Goal: Information Seeking & Learning: Learn about a topic

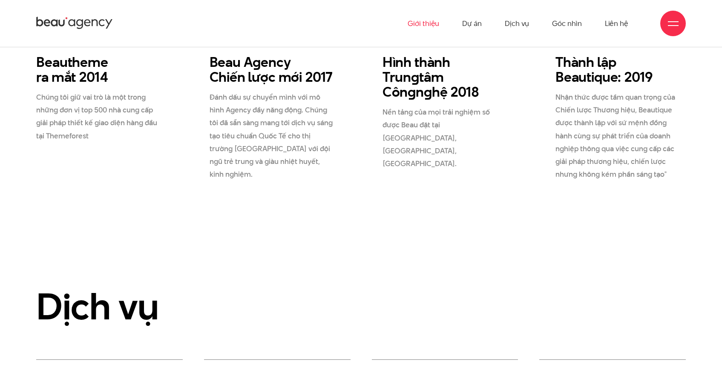
scroll to position [1680, 0]
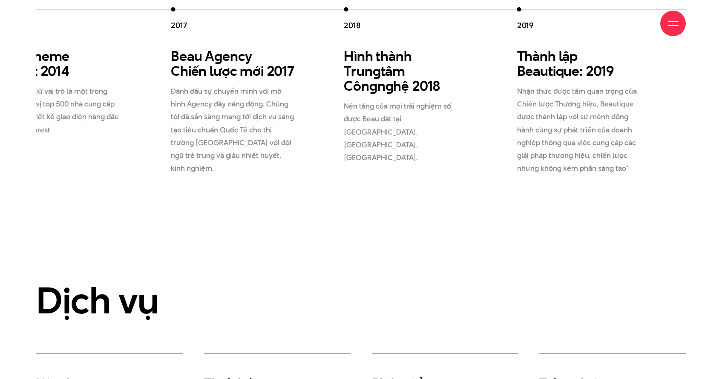
drag, startPoint x: 503, startPoint y: 185, endPoint x: 310, endPoint y: 191, distance: 192.6
click at [310, 175] on div "2012 Beau Creative thành lập 2012 Chúng tôi gia nhập thị trường, và cung cấp gi…" at bounding box center [257, 90] width 865 height 167
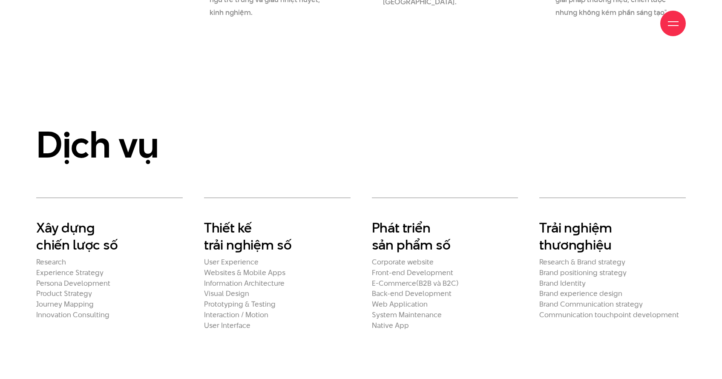
scroll to position [1998, 0]
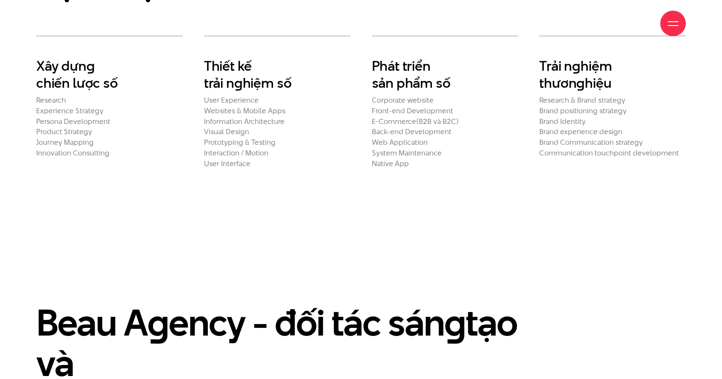
click at [227, 136] on h2 "Visual Design" at bounding box center [277, 131] width 146 height 9
drag, startPoint x: 218, startPoint y: 188, endPoint x: 229, endPoint y: 202, distance: 18.2
click at [218, 147] on h2 "Prototyping & Testing" at bounding box center [277, 142] width 146 height 9
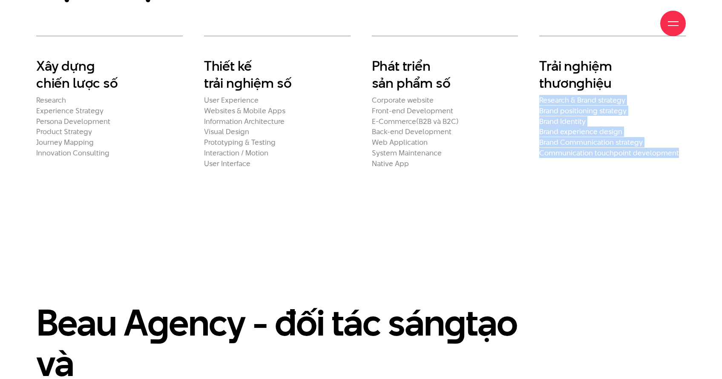
drag, startPoint x: 541, startPoint y: 146, endPoint x: 683, endPoint y: 207, distance: 154.6
click at [683, 168] on div "Trải n g hiệm thươn g hiệu Research & Brand strategy Brand positioning strategy…" at bounding box center [612, 102] width 168 height 132
copy ul "Research & Brand strategy Brand positioning strategy Brand Identity Brand exper…"
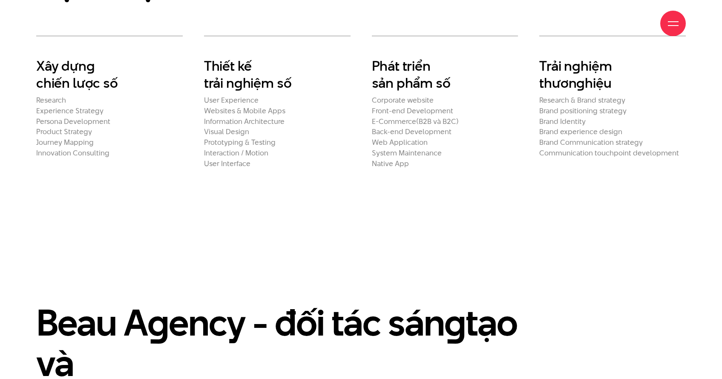
click at [397, 126] on h2 "E-Commerce(B2B và B2C)" at bounding box center [445, 121] width 146 height 9
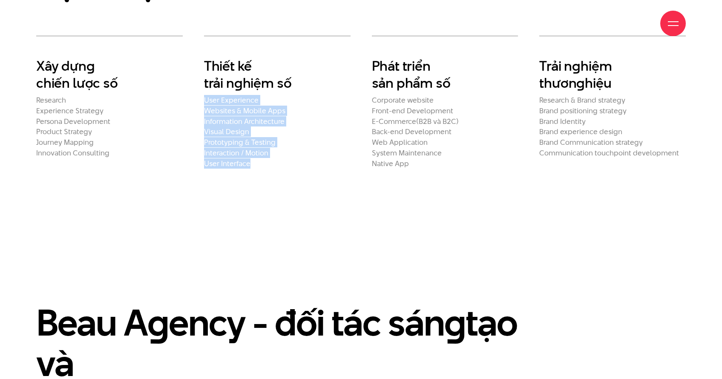
drag, startPoint x: 204, startPoint y: 146, endPoint x: 270, endPoint y: 213, distance: 93.4
click at [270, 168] on ul "User Experience Websites & Mobile Apps Information Architecture Visual Design P…" at bounding box center [277, 132] width 146 height 72
copy ul "User Experience Websites & Mobile Apps Information Architecture Visual Design P…"
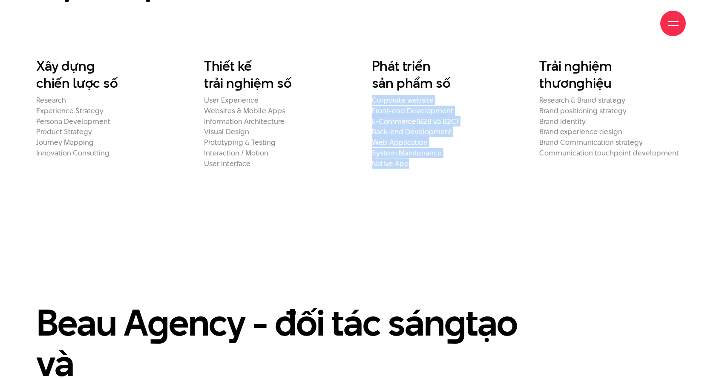
drag, startPoint x: 372, startPoint y: 148, endPoint x: 414, endPoint y: 216, distance: 79.9
click at [414, 216] on section "Dịch vụ Xây dựn g chiến lược số Research Experience Strategy Persona Developmen…" at bounding box center [361, 65] width 722 height 311
copy ul "Corporate website Front-end Development E-Commerce(B2B và B2C) Back-end Develop…"
click at [409, 158] on h2 "System Maintenance" at bounding box center [445, 153] width 146 height 9
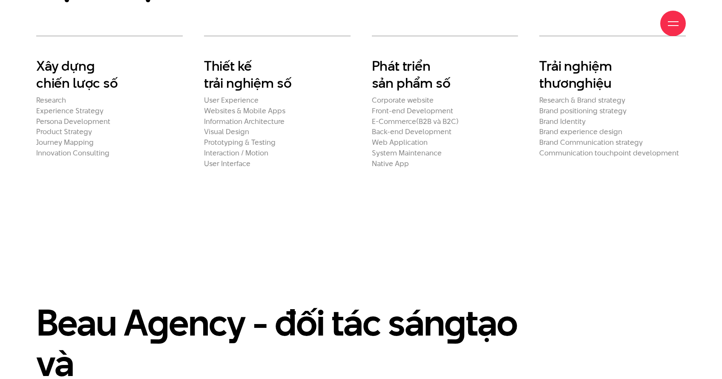
click at [330, 216] on section "Dịch vụ Xây dựn g chiến lược số Research Experience Strategy Persona Developmen…" at bounding box center [361, 65] width 722 height 311
